Goal: Task Accomplishment & Management: Complete application form

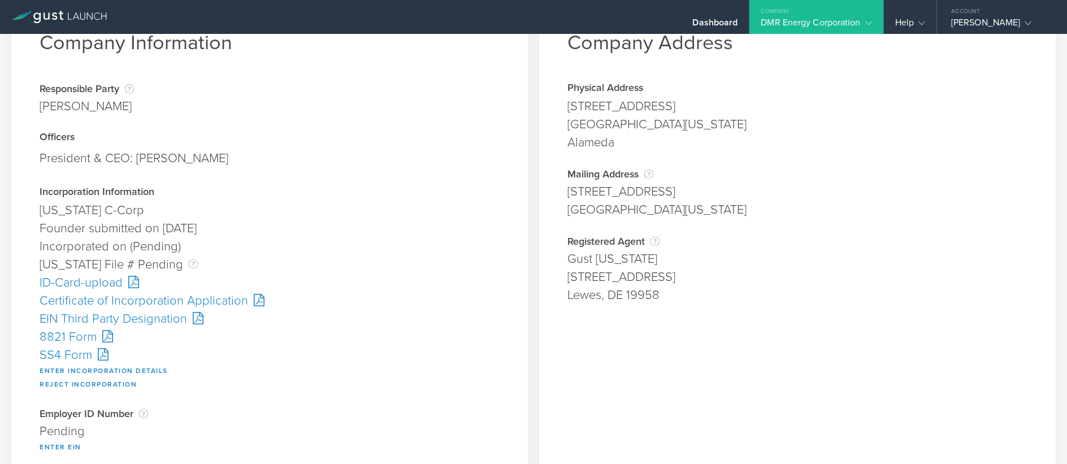
scroll to position [113, 0]
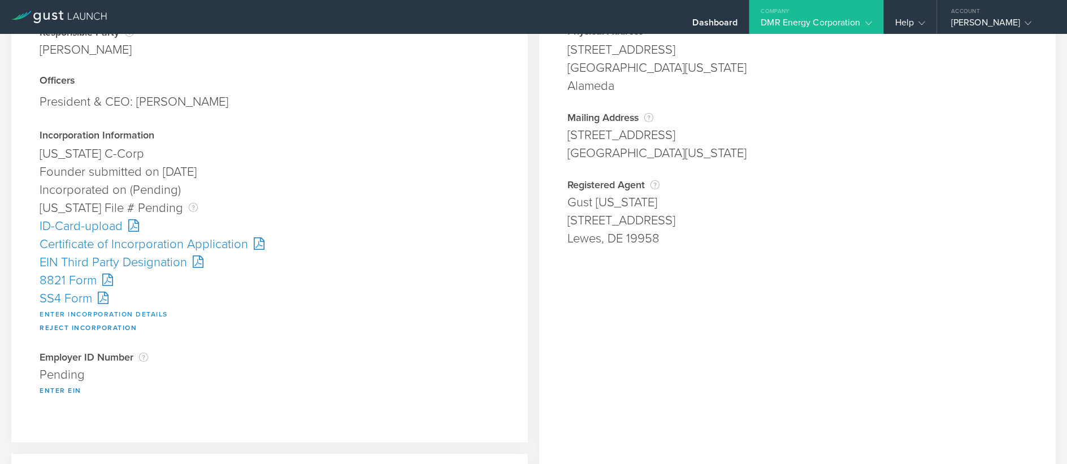
click at [86, 310] on button "Enter Incorporation Details" at bounding box center [104, 314] width 128 height 14
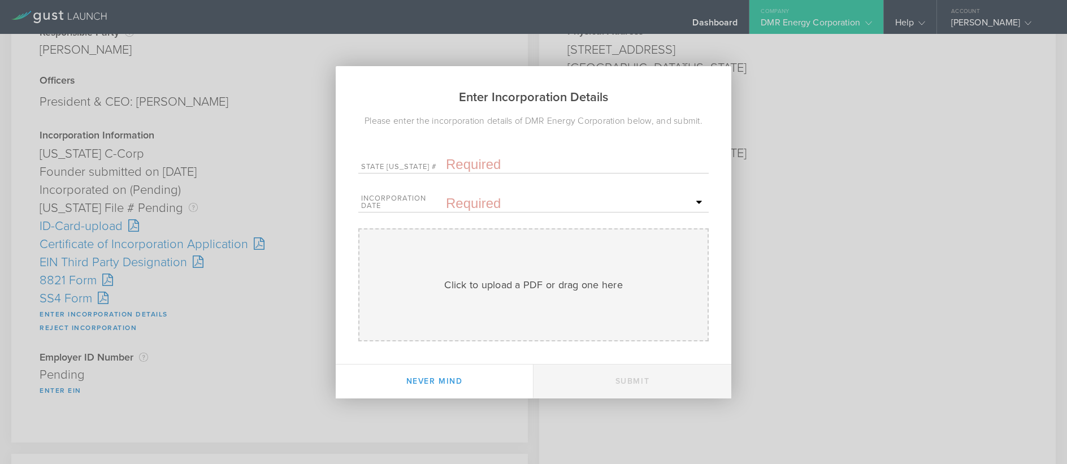
click at [466, 169] on input "text" at bounding box center [576, 164] width 260 height 17
paste input "10308271"
type input "10308271"
click at [466, 206] on input "text" at bounding box center [576, 203] width 260 height 17
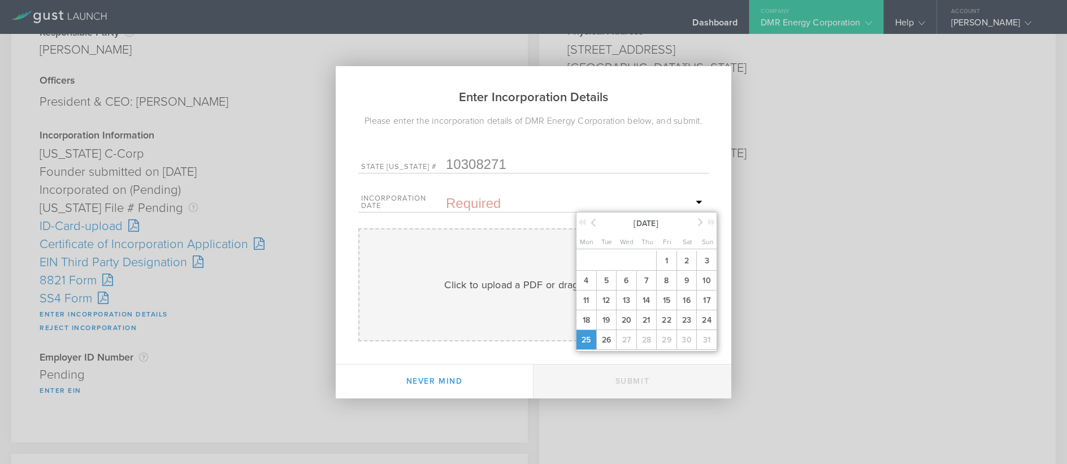
click at [587, 337] on span "25" at bounding box center [586, 340] width 20 height 20
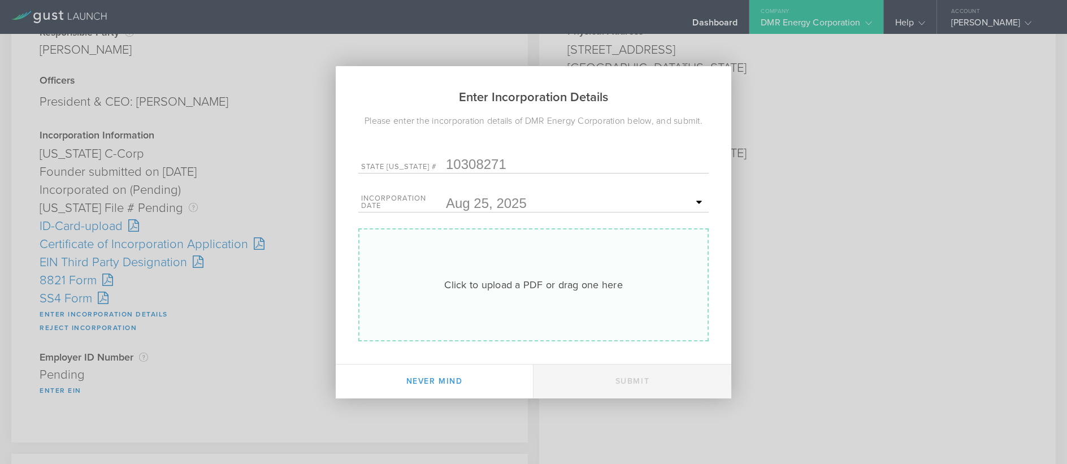
click at [529, 276] on div "Click to upload a PDF or drag one here Uploading" at bounding box center [533, 284] width 350 height 113
type input "C:\fakepath\10308271.pdf"
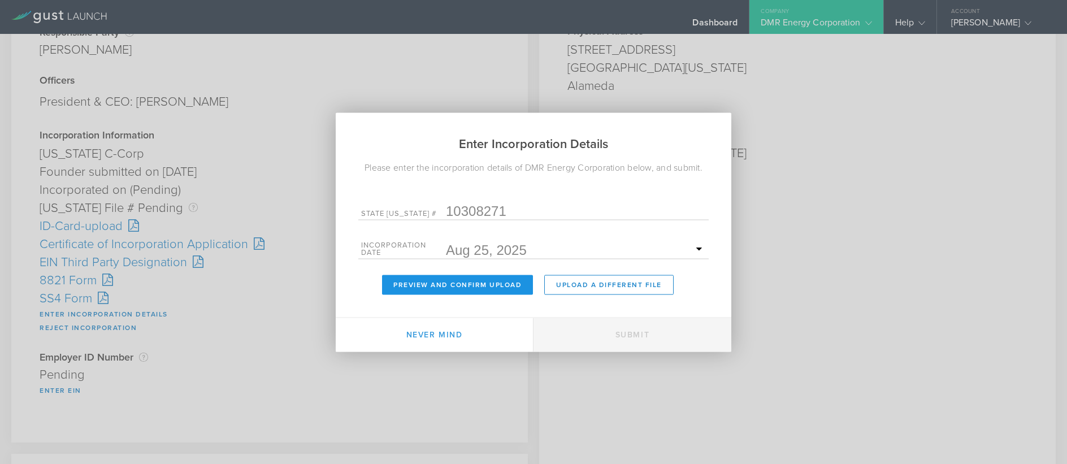
click at [448, 285] on button "Preview and Confirm Upload" at bounding box center [457, 285] width 151 height 20
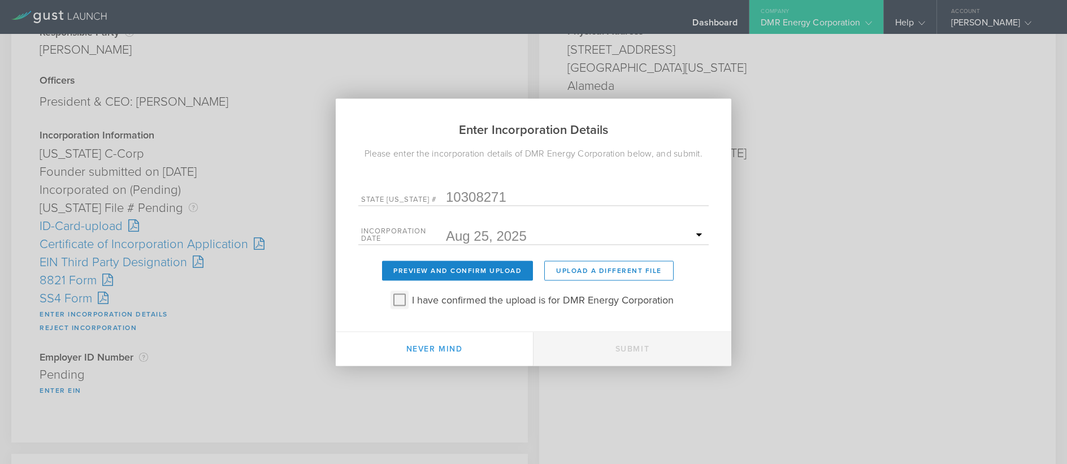
click at [401, 304] on input "I have confirmed the upload is for DMR Energy Corporation" at bounding box center [399, 299] width 18 height 18
checkbox input "true"
click at [603, 343] on button "Submit" at bounding box center [632, 349] width 198 height 34
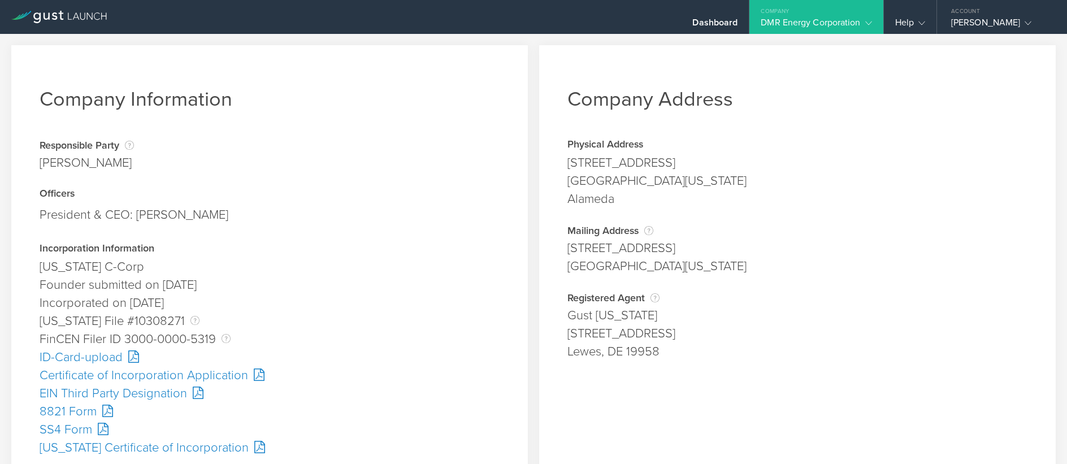
click at [75, 432] on div "SS4 Form" at bounding box center [270, 429] width 460 height 18
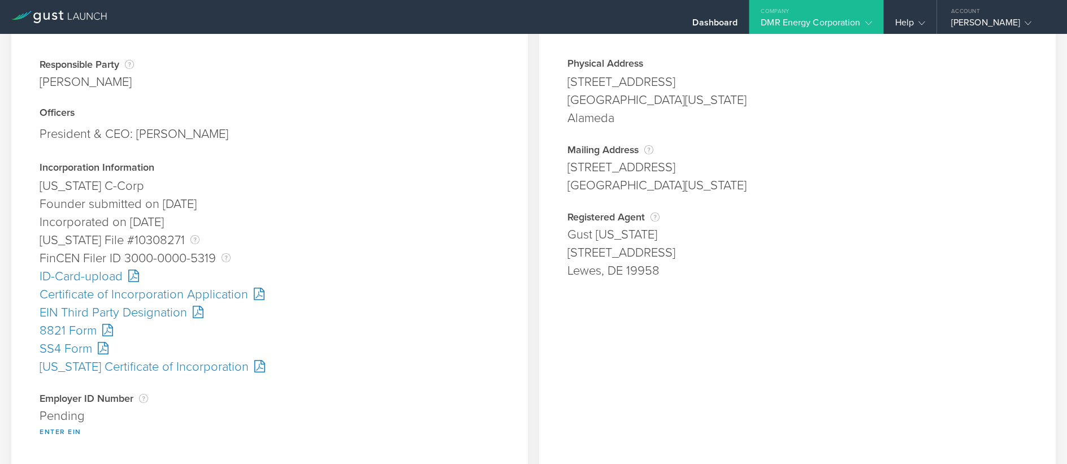
scroll to position [339, 0]
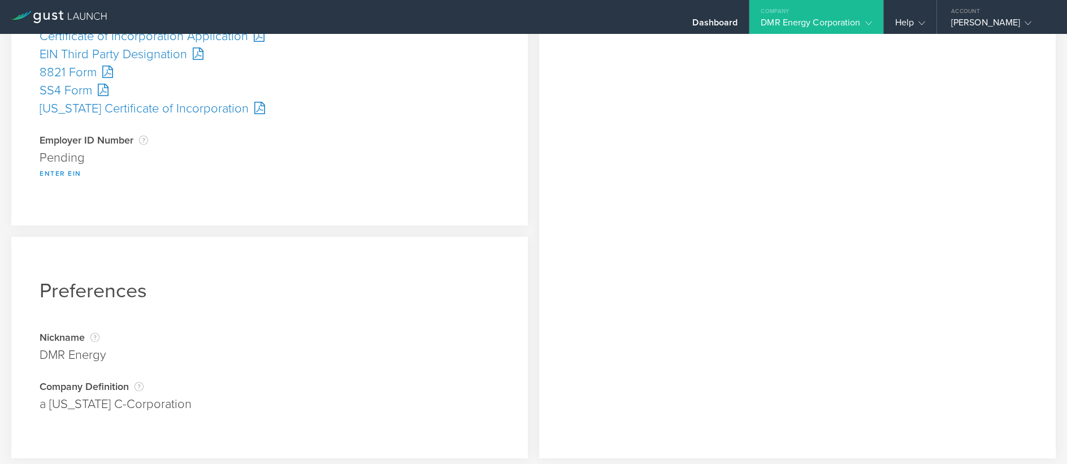
click at [67, 172] on button "Enter EIN" at bounding box center [61, 174] width 42 height 14
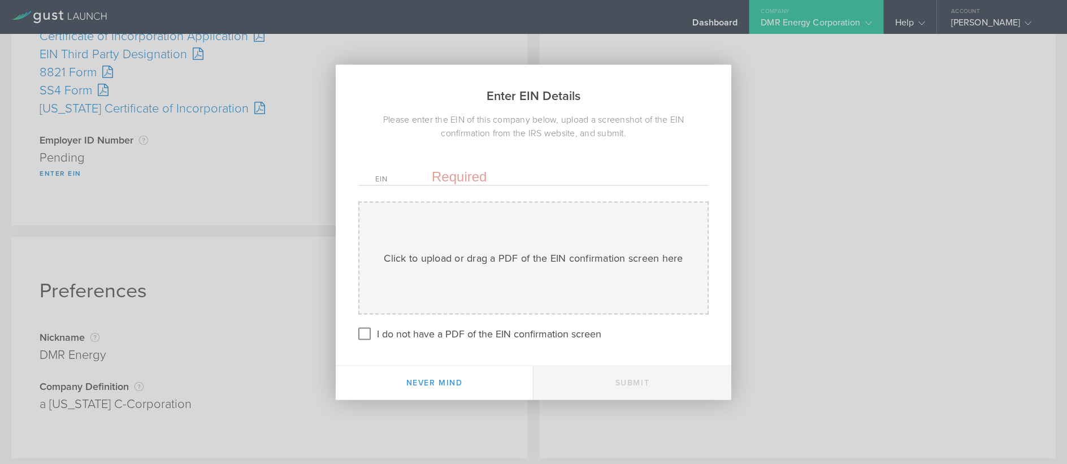
click at [461, 169] on input "text" at bounding box center [562, 176] width 260 height 17
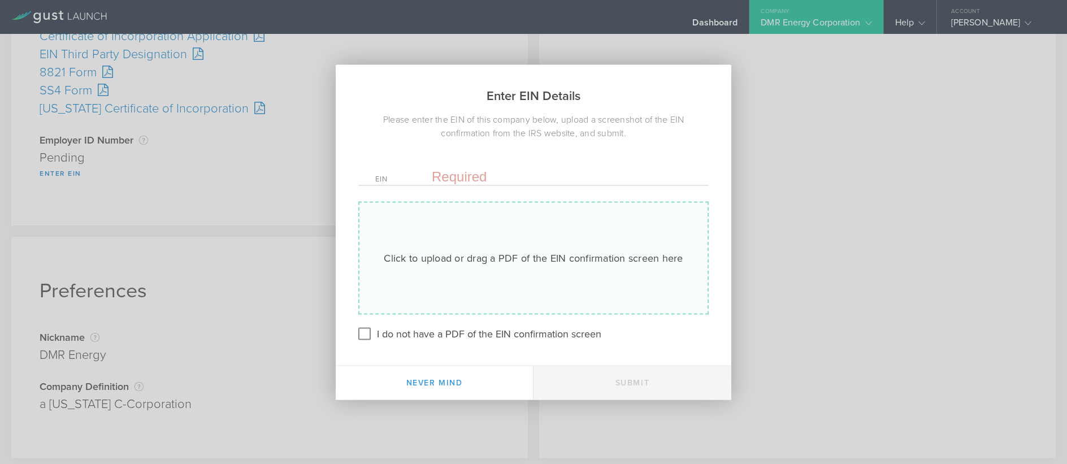
paste input "[US_EMPLOYER_IDENTIFICATION_NUMBER]"
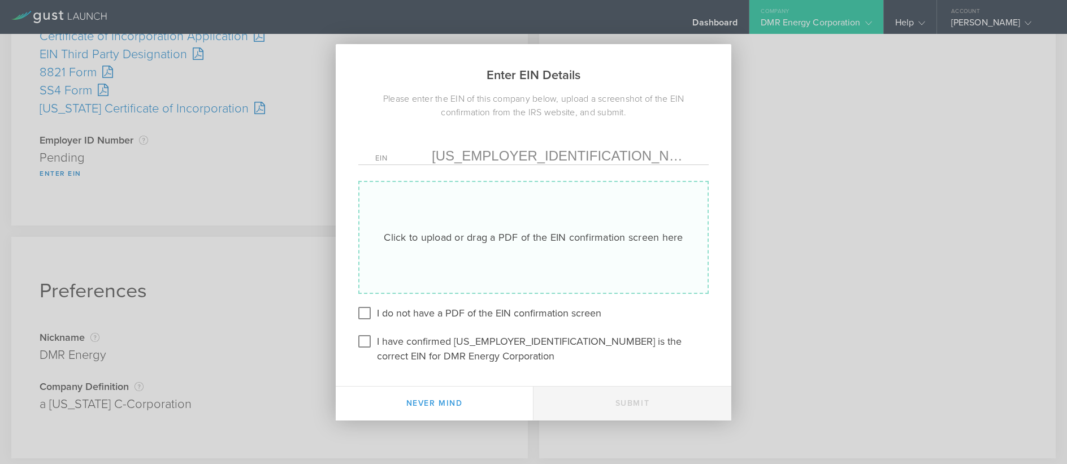
type input "[US_EMPLOYER_IDENTIFICATION_NUMBER]"
click at [450, 245] on div "Click to upload or drag a PDF of the EIN confirmation screen here Uploading" at bounding box center [533, 237] width 350 height 113
type input "C:\fakepath\EIN.pdf"
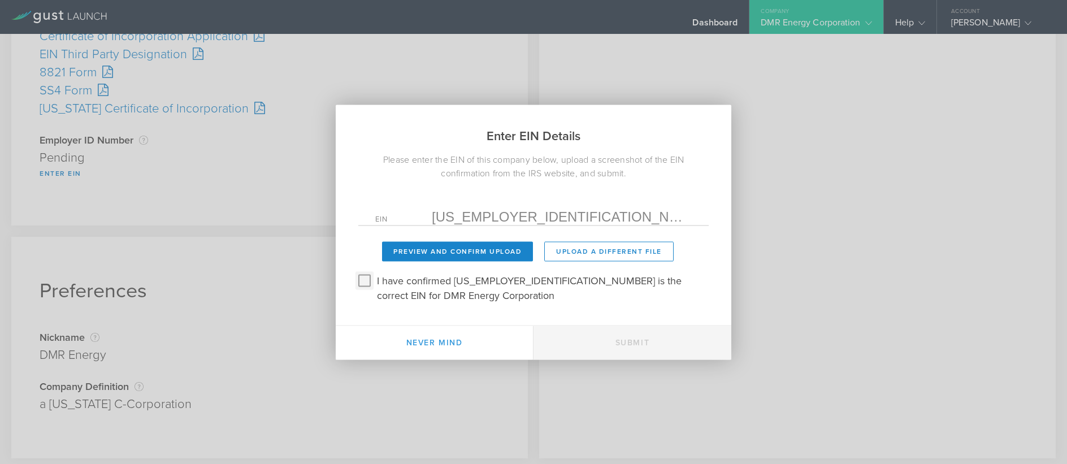
click at [367, 280] on input "I have confirmed 39-3978366 is the correct EIN for DMR Energy Corporation" at bounding box center [364, 280] width 18 height 18
checkbox input "true"
click at [415, 241] on form "EIN 39-3978366 Preview and Confirm Upload Upload a different File Click to uplo…" at bounding box center [533, 252] width 350 height 100
click at [443, 254] on button "Preview and Confirm Upload" at bounding box center [457, 251] width 151 height 20
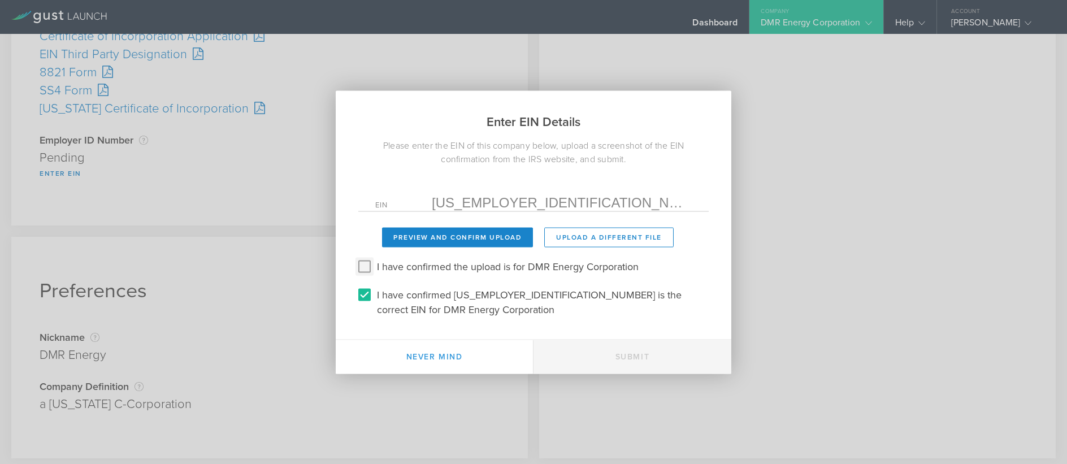
click at [368, 264] on input "I have confirmed the upload is for DMR Energy Corporation" at bounding box center [364, 266] width 18 height 18
checkbox input "true"
click at [627, 353] on button "Submit" at bounding box center [632, 357] width 198 height 34
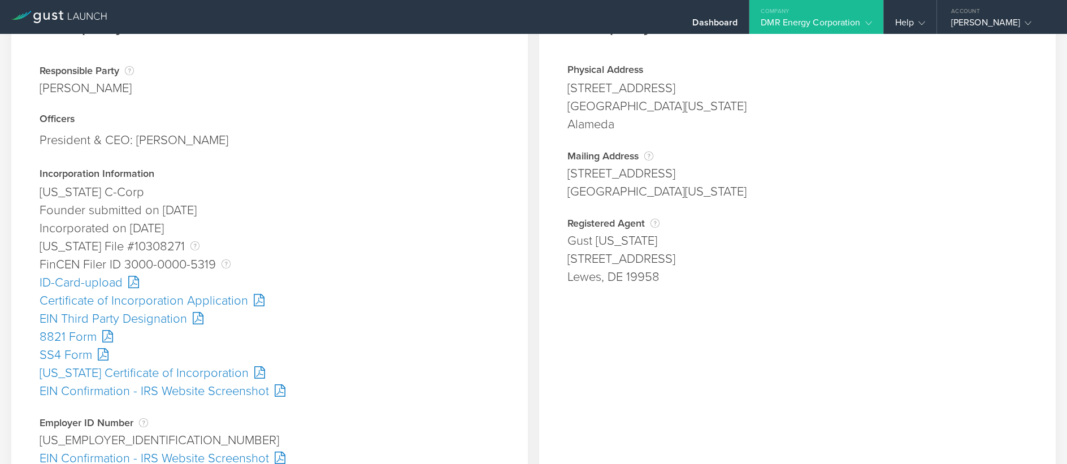
scroll to position [282, 0]
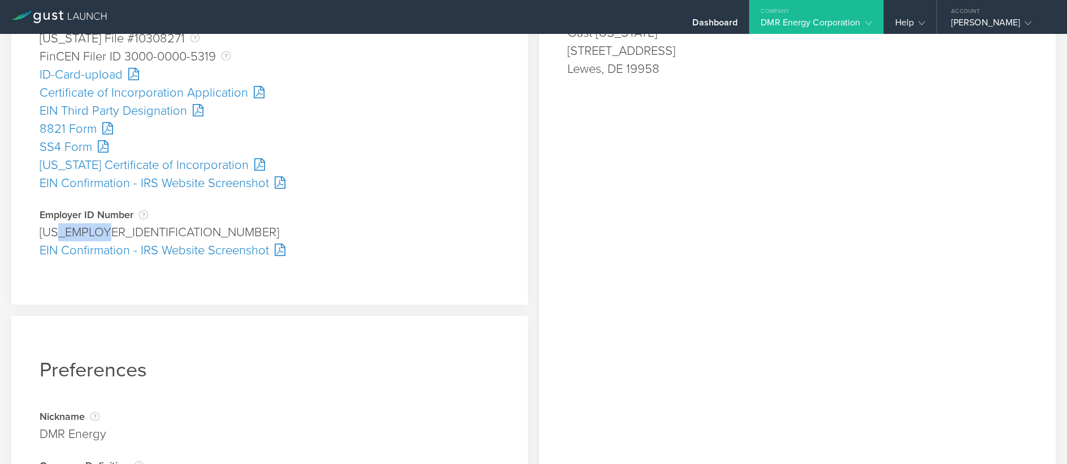
drag, startPoint x: 106, startPoint y: 229, endPoint x: 60, endPoint y: 229, distance: 46.3
click at [60, 229] on div "[US_EMPLOYER_IDENTIFICATION_NUMBER]" at bounding box center [270, 232] width 460 height 18
copy div "3978366"
